Goal: Task Accomplishment & Management: Use online tool/utility

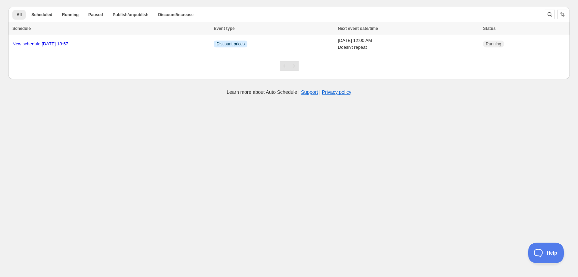
click at [304, 169] on body "Create schedule Help & support Cancel Discount prices Schedule a discount, sale…" at bounding box center [289, 138] width 578 height 277
click at [33, 46] on link "New schedule [DATE] 13:57" at bounding box center [40, 43] width 56 height 5
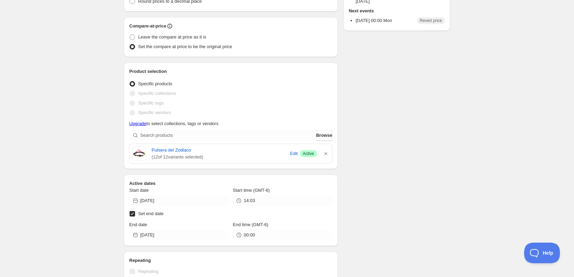
scroll to position [69, 0]
